Goal: Check status: Check status

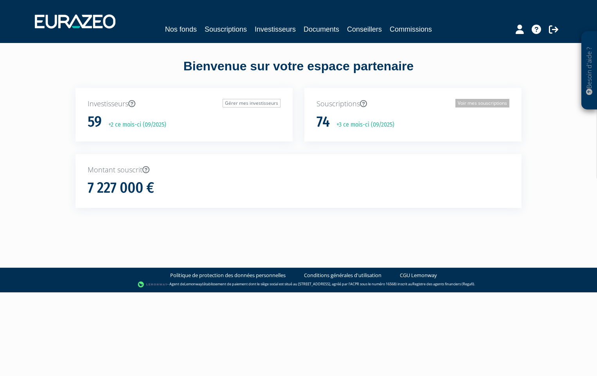
click at [478, 103] on link "Voir mes souscriptions" at bounding box center [483, 103] width 54 height 9
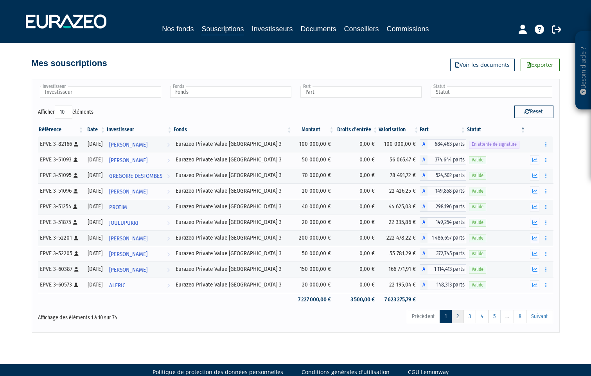
click at [457, 317] on link "2" at bounding box center [458, 316] width 13 height 13
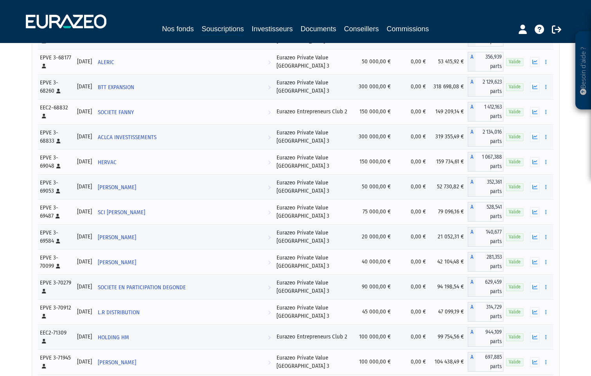
scroll to position [414, 0]
click at [558, 26] on icon at bounding box center [556, 29] width 9 height 9
